Goal: Task Accomplishment & Management: Manage account settings

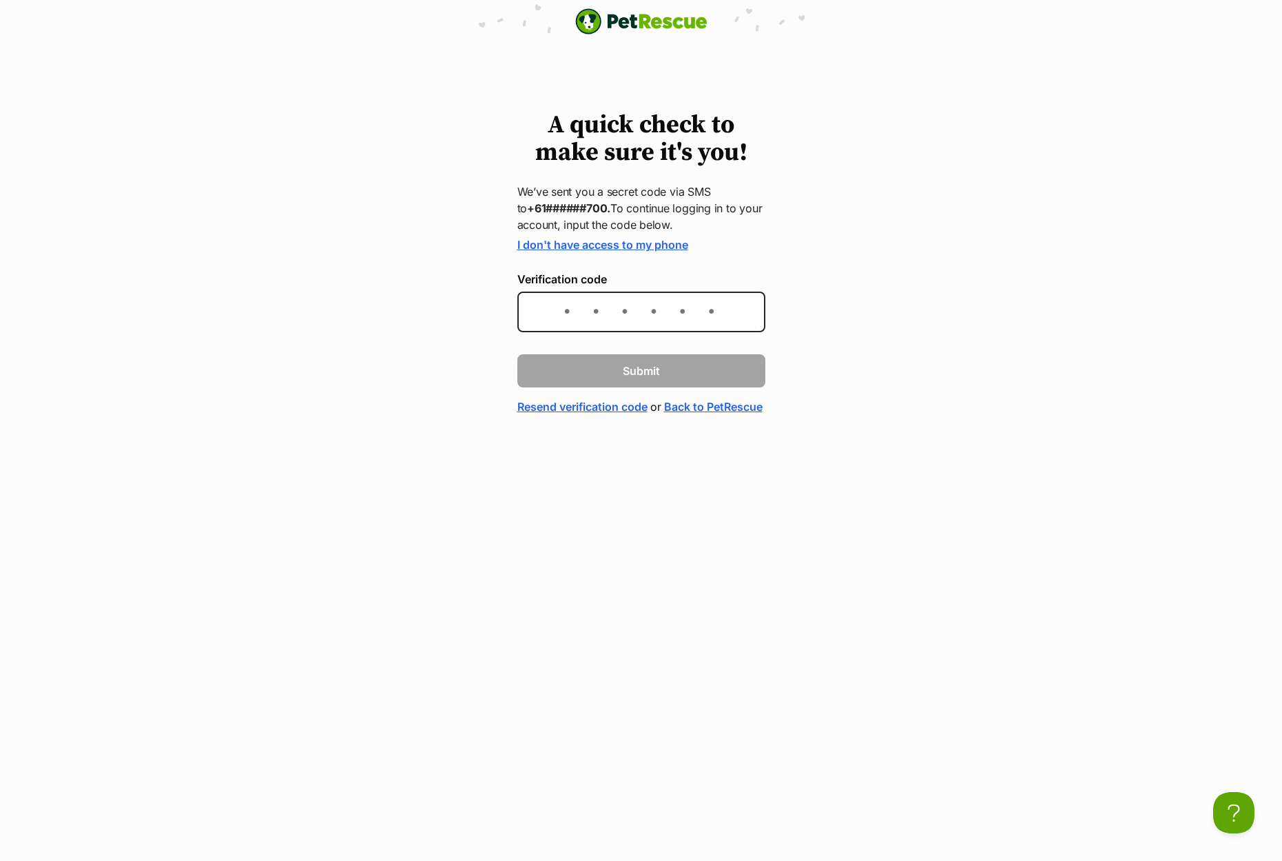
click at [639, 375] on span "Submit" at bounding box center [641, 370] width 37 height 17
click at [619, 316] on input "Verification code" at bounding box center [642, 311] width 248 height 41
type input "245504"
click at [639, 374] on span "Submit" at bounding box center [641, 370] width 37 height 17
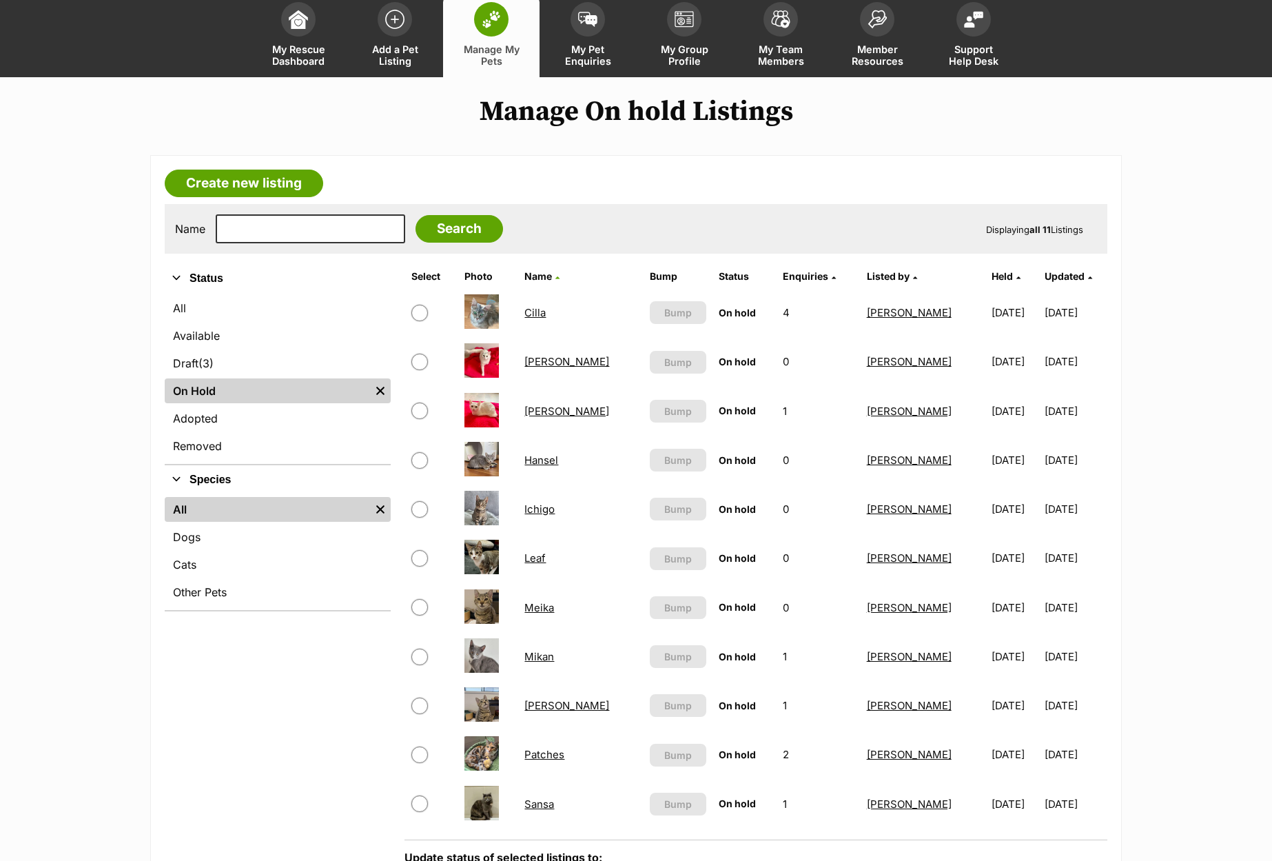
scroll to position [82, 0]
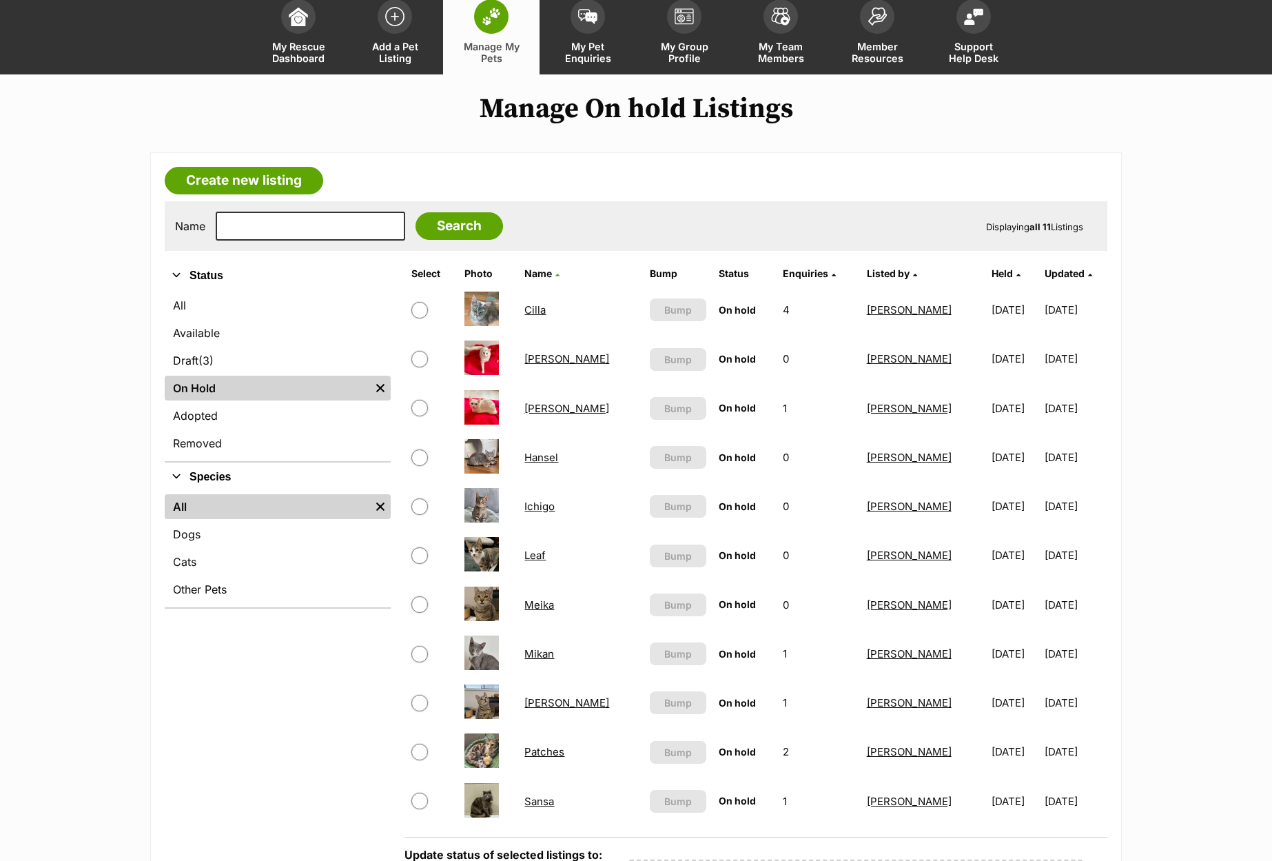
click at [540, 604] on link "Meika" at bounding box center [539, 604] width 30 height 13
click at [538, 705] on link "[PERSON_NAME]" at bounding box center [566, 702] width 85 height 13
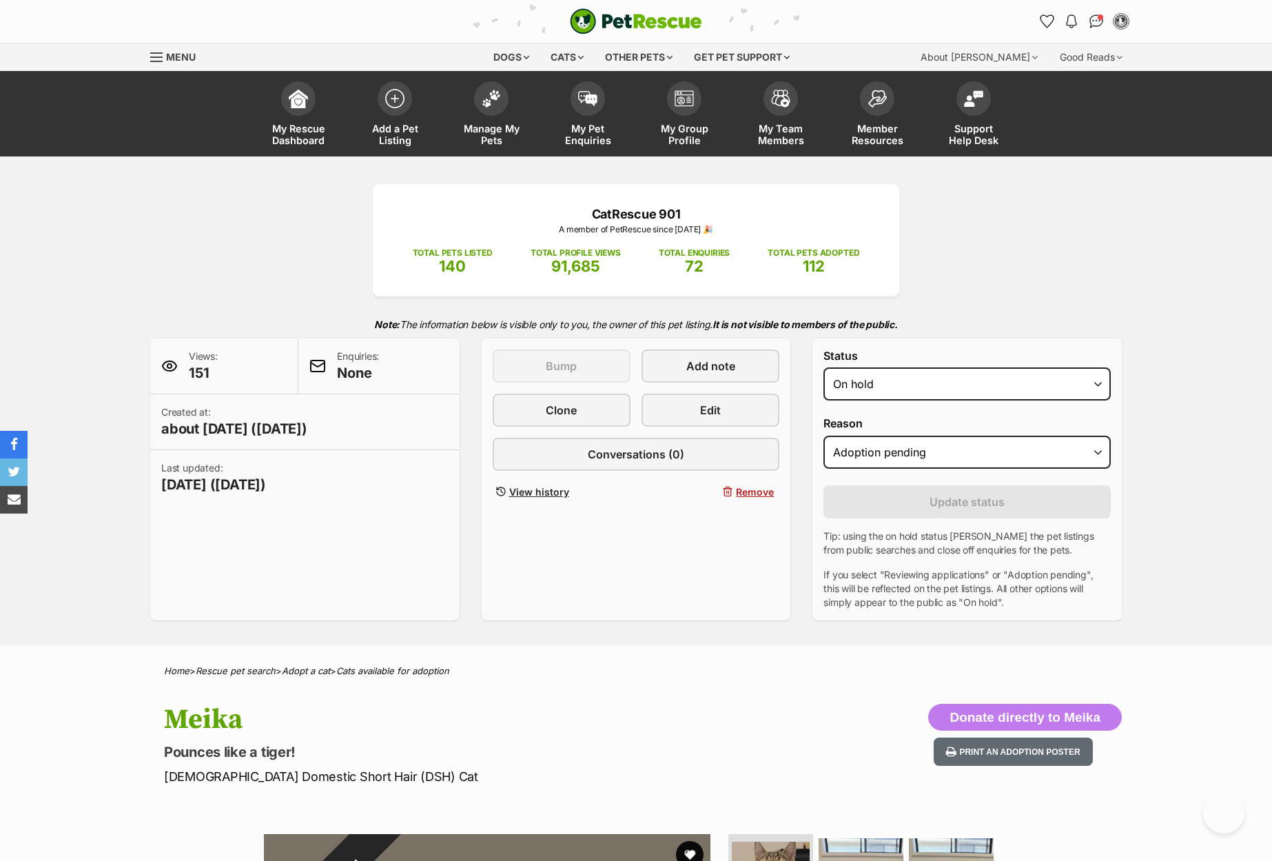
select select "rehomed"
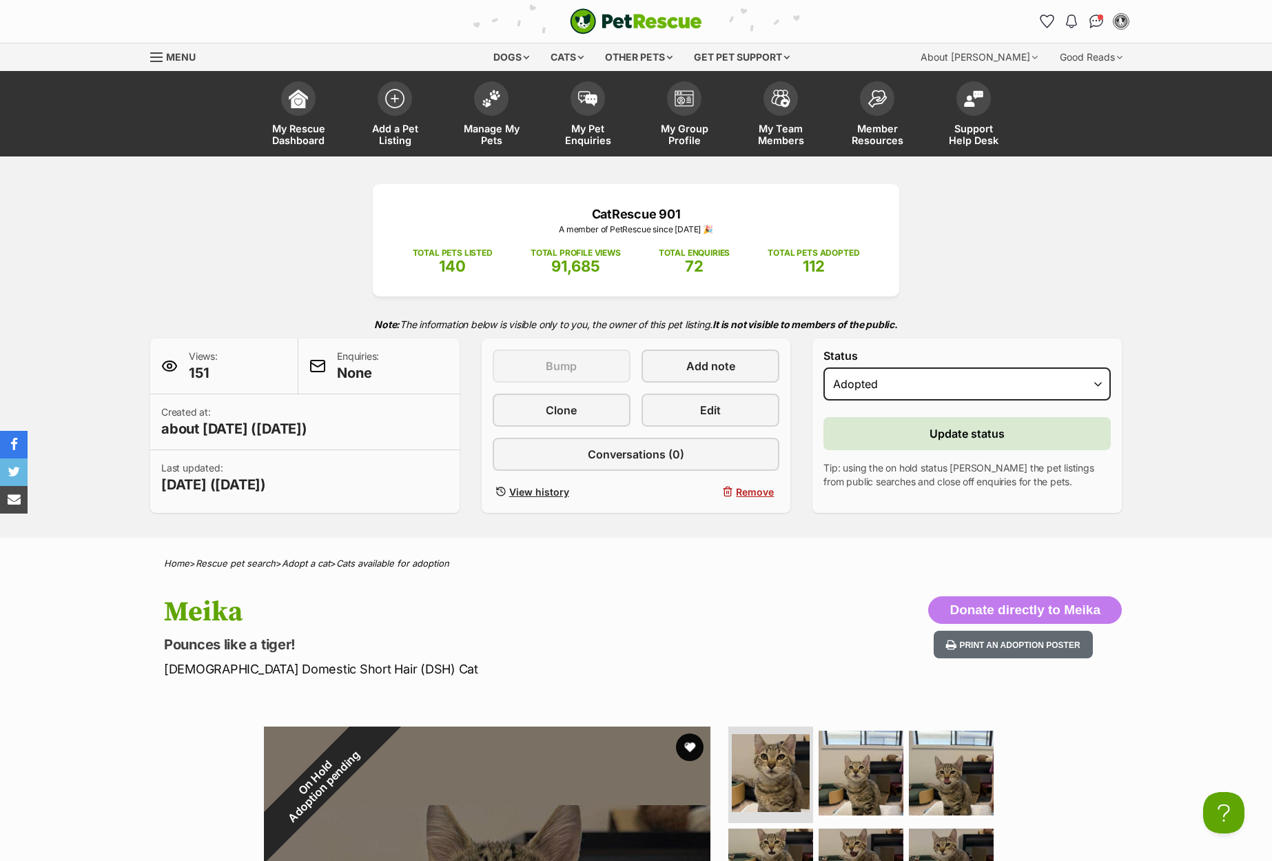
click at [914, 422] on button "Update status" at bounding box center [966, 433] width 287 height 33
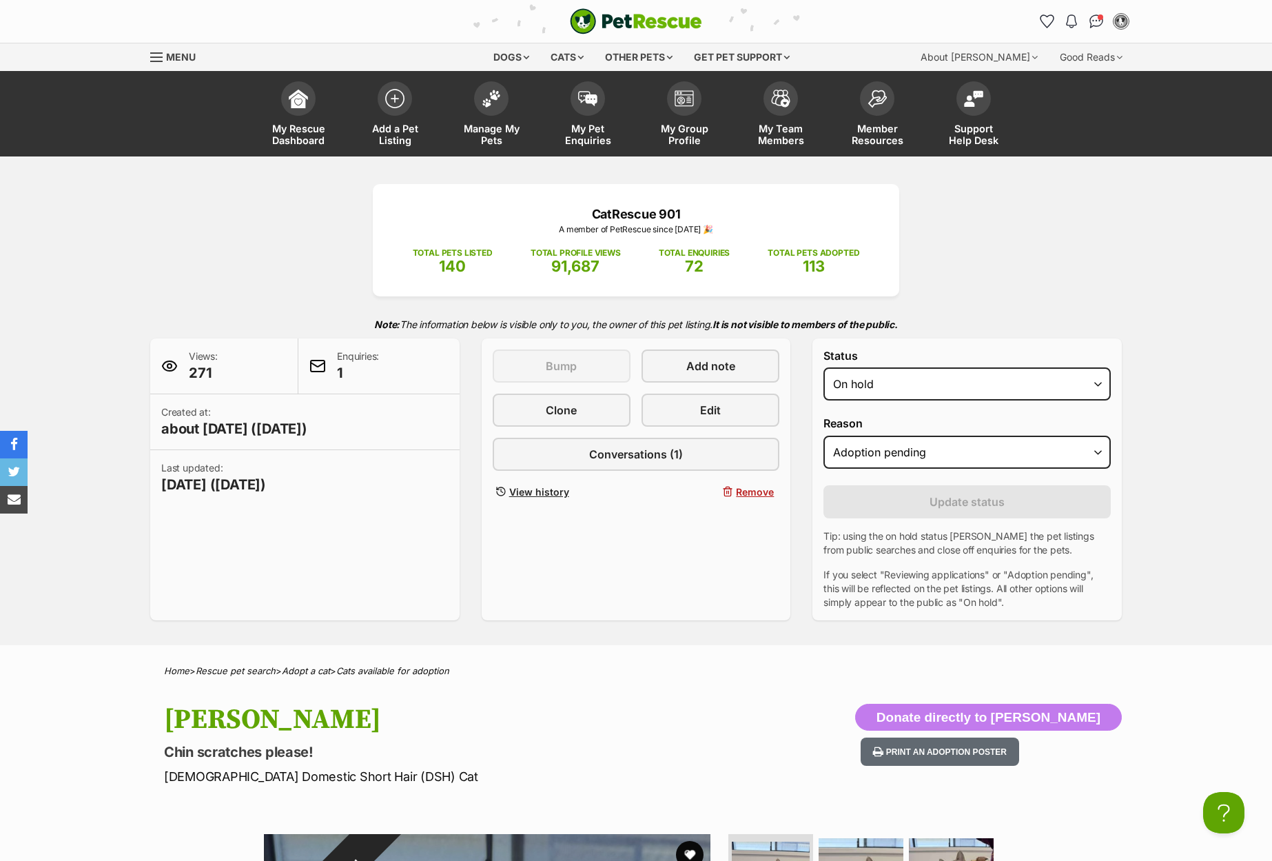
select select "rehomed"
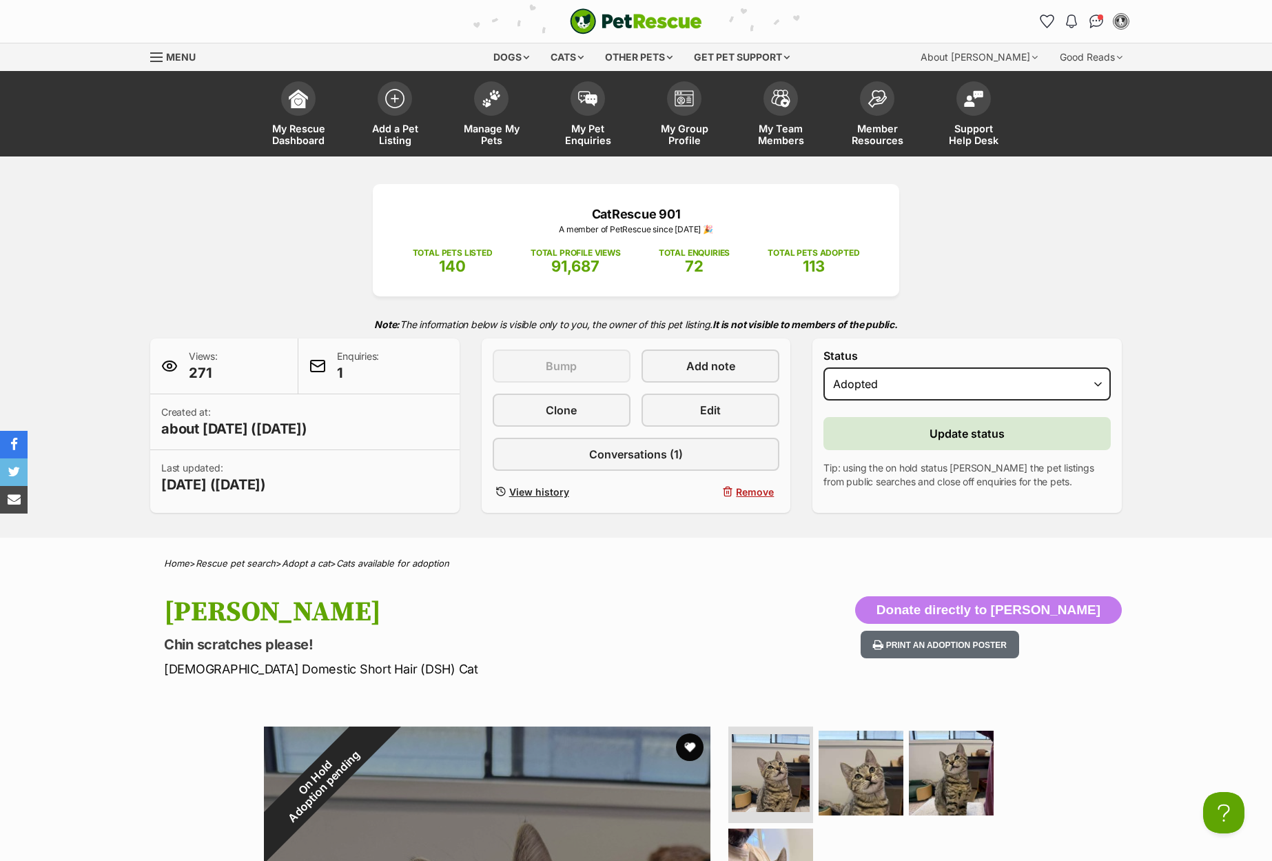
click at [937, 433] on span "Update status" at bounding box center [967, 433] width 75 height 17
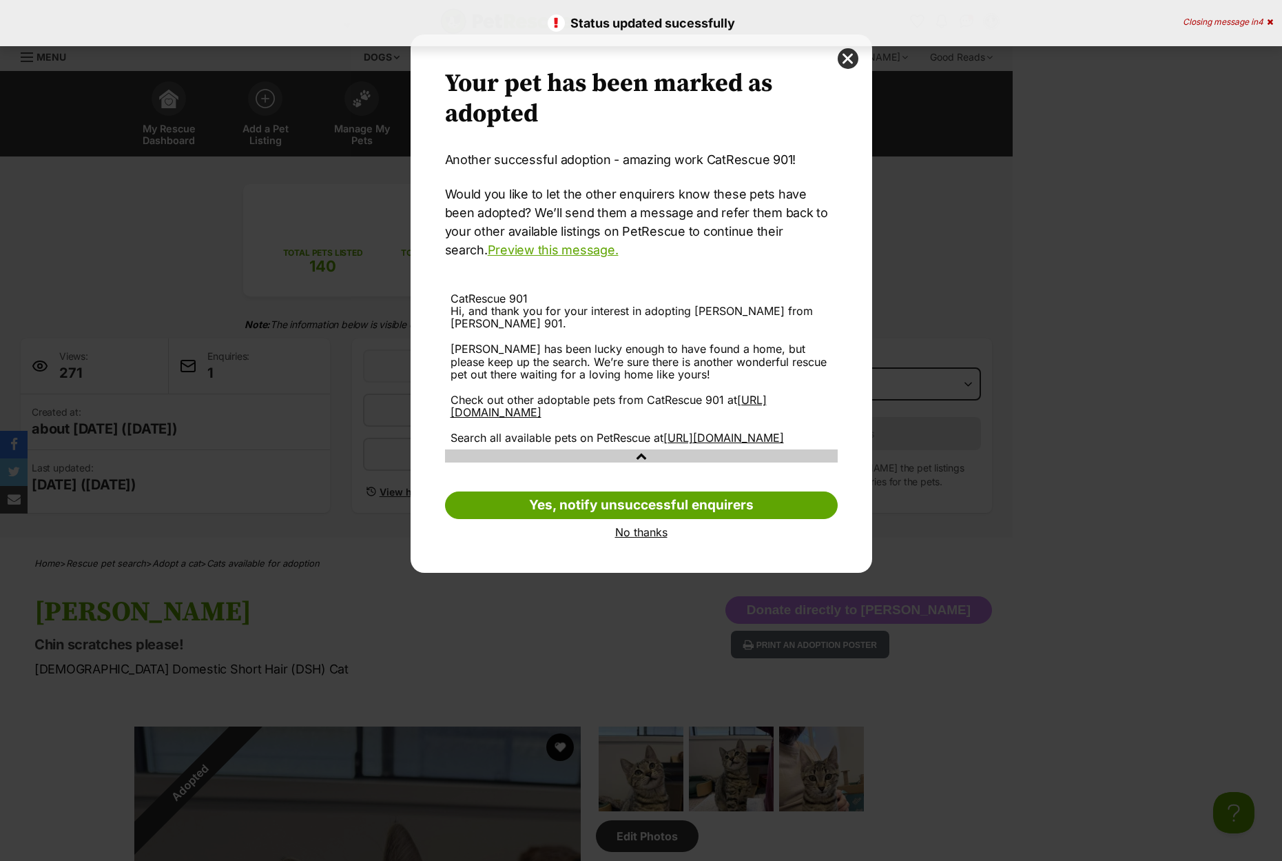
click at [652, 526] on link "No thanks" at bounding box center [641, 532] width 393 height 12
